Goal: Learn about a topic: Learn about a topic

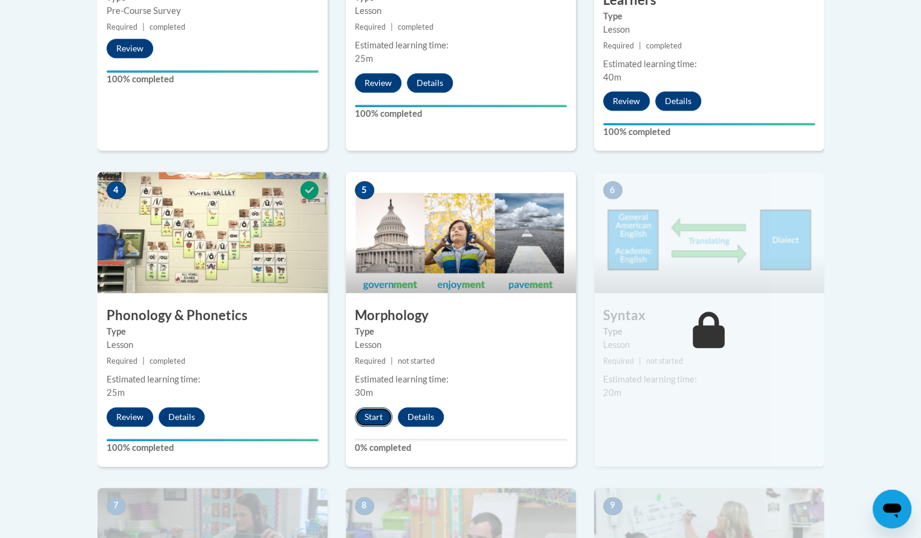
click at [366, 412] on button "Start" at bounding box center [374, 416] width 38 height 19
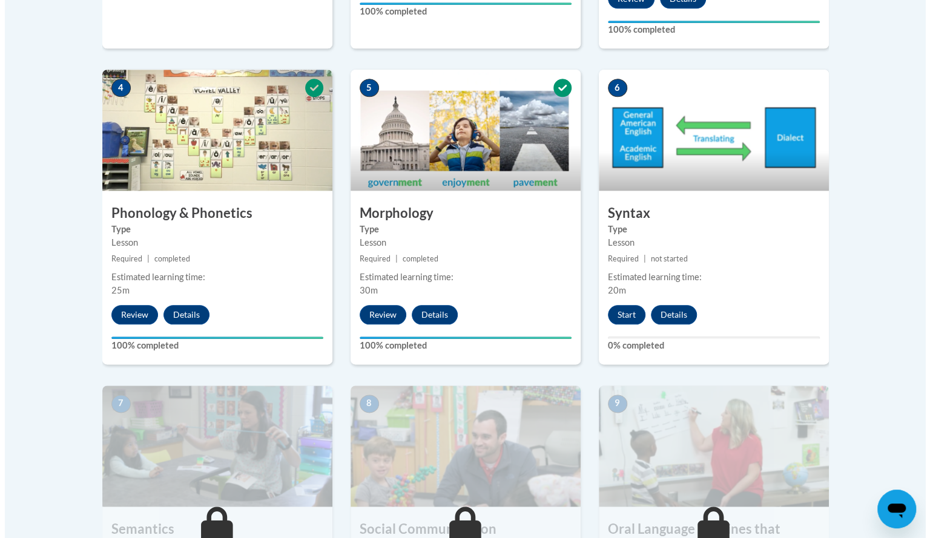
scroll to position [691, 0]
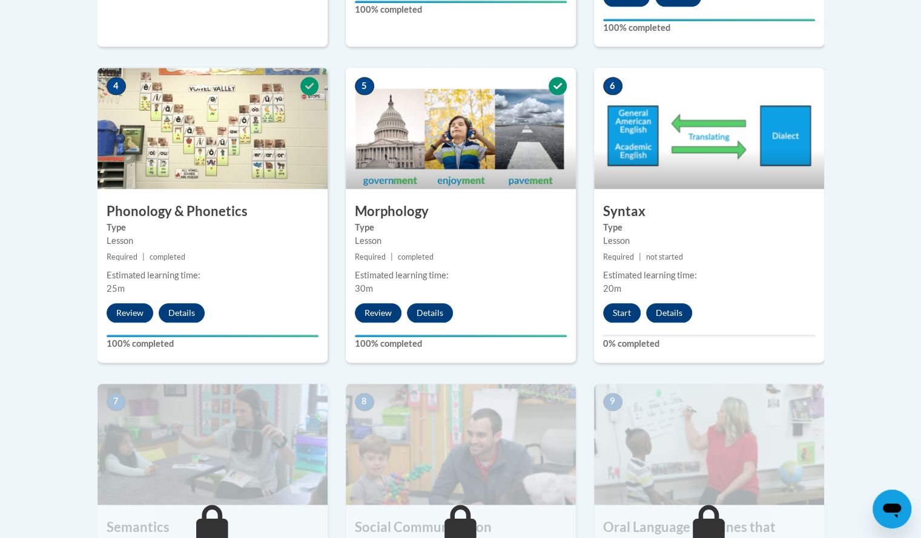
click at [619, 301] on div "6 Syntax Type Lesson Required | not started Estimated learning time: 20m Start …" at bounding box center [709, 215] width 230 height 294
click at [622, 309] on button "Start" at bounding box center [622, 312] width 38 height 19
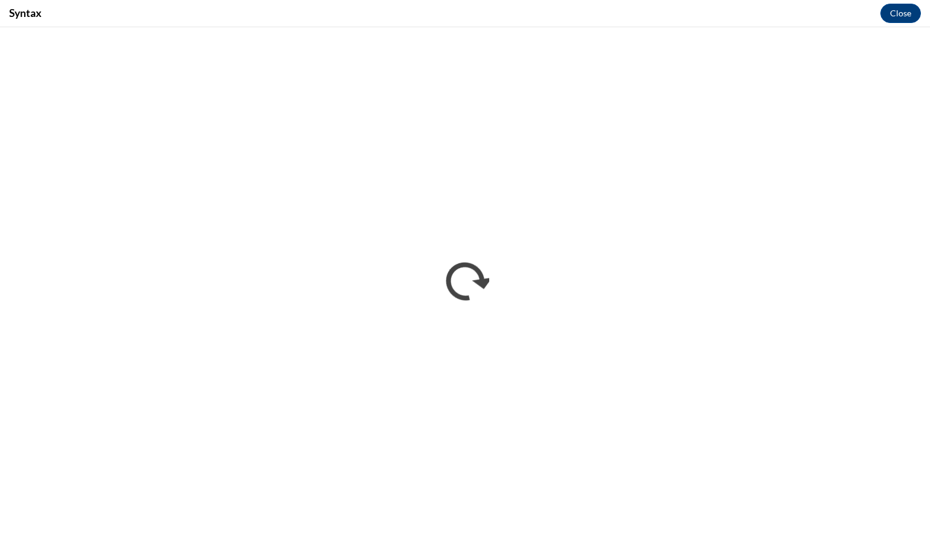
scroll to position [0, 0]
